Goal: Navigation & Orientation: Go to known website

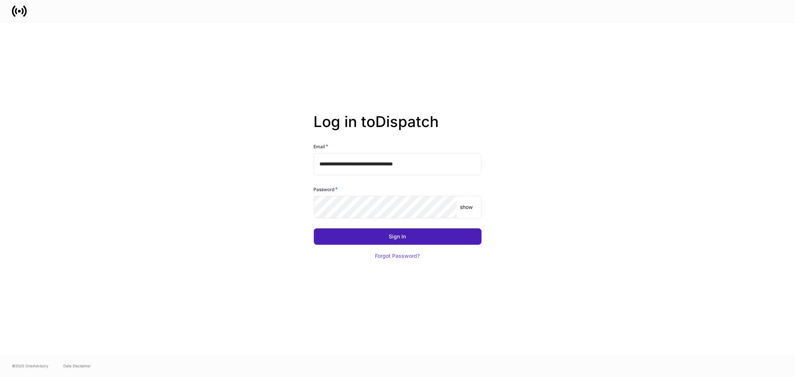
click at [382, 238] on button "Sign In" at bounding box center [398, 237] width 168 height 16
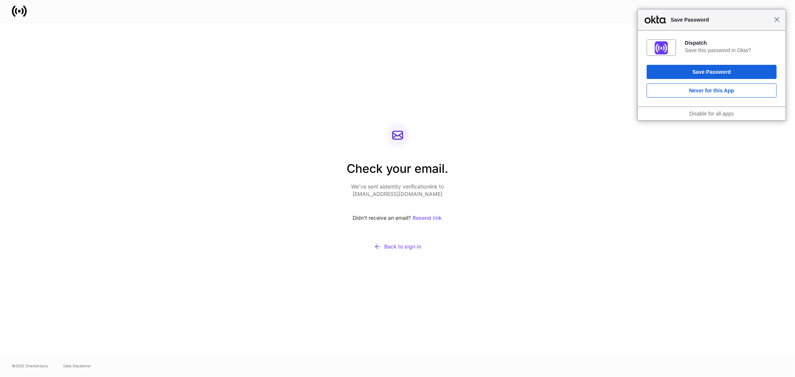
click at [779, 19] on span "Close" at bounding box center [777, 20] width 6 height 6
